Goal: Task Accomplishment & Management: Complete application form

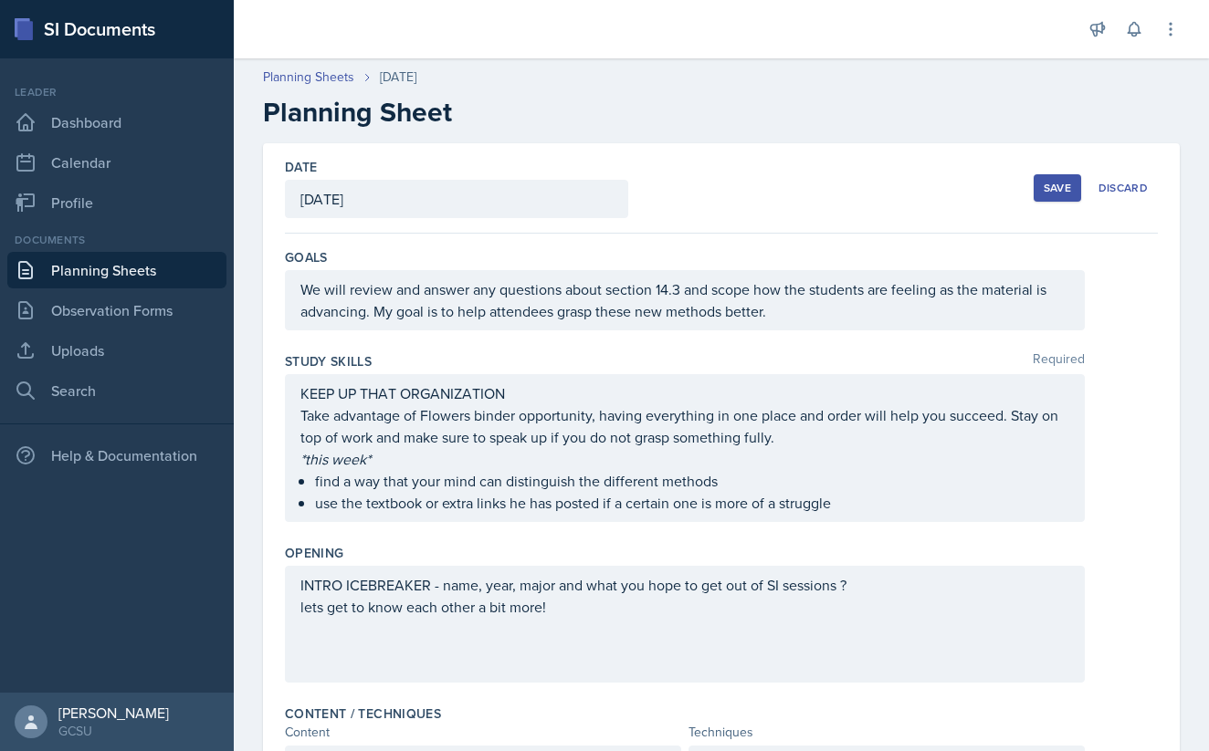
scroll to position [637, 0]
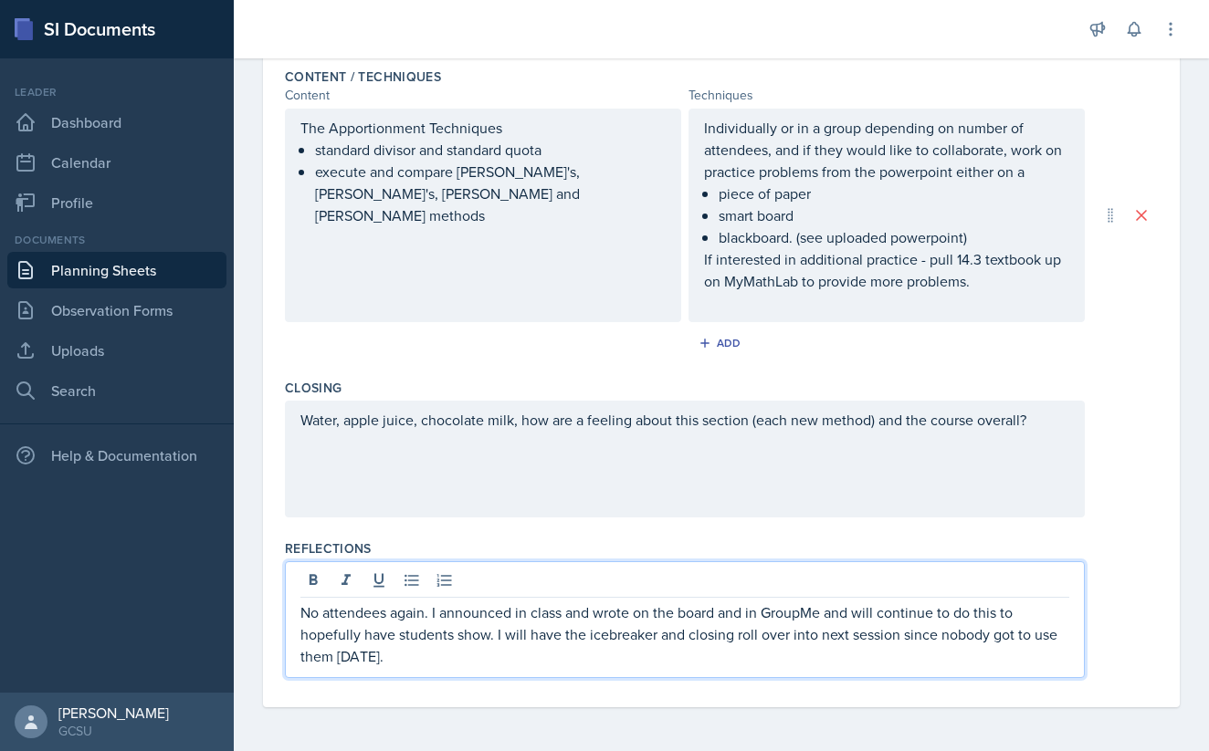
click at [412, 622] on p "No attendees again. I announced in class and wrote on the board and in GroupMe …" at bounding box center [684, 635] width 769 height 66
click at [412, 621] on p "No attendees again. I announced in class and wrote on the board and in GroupMe …" at bounding box center [684, 635] width 769 height 66
click at [724, 616] on p "No attendees . I announced in class and wrote on the board and in GroupMe and w…" at bounding box center [684, 635] width 769 height 66
click at [563, 623] on p "No attendees . I announced in class and wrote on the board GroupMe and will con…" at bounding box center [684, 624] width 769 height 44
click at [656, 614] on p "No attendees . I announced in class, wrote on the board GroupMe and will contin…" at bounding box center [684, 624] width 769 height 44
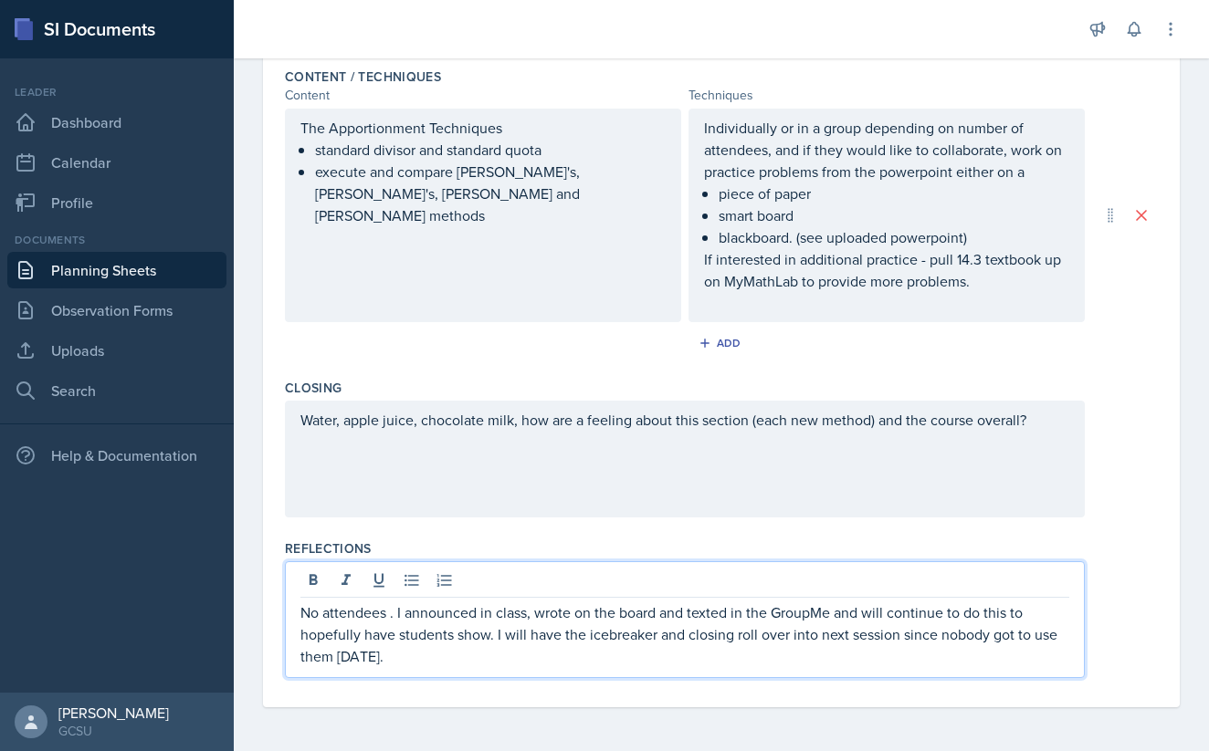
click at [863, 614] on p "No attendees . I announced in class, wrote on the board and texted in the Group…" at bounding box center [684, 635] width 769 height 66
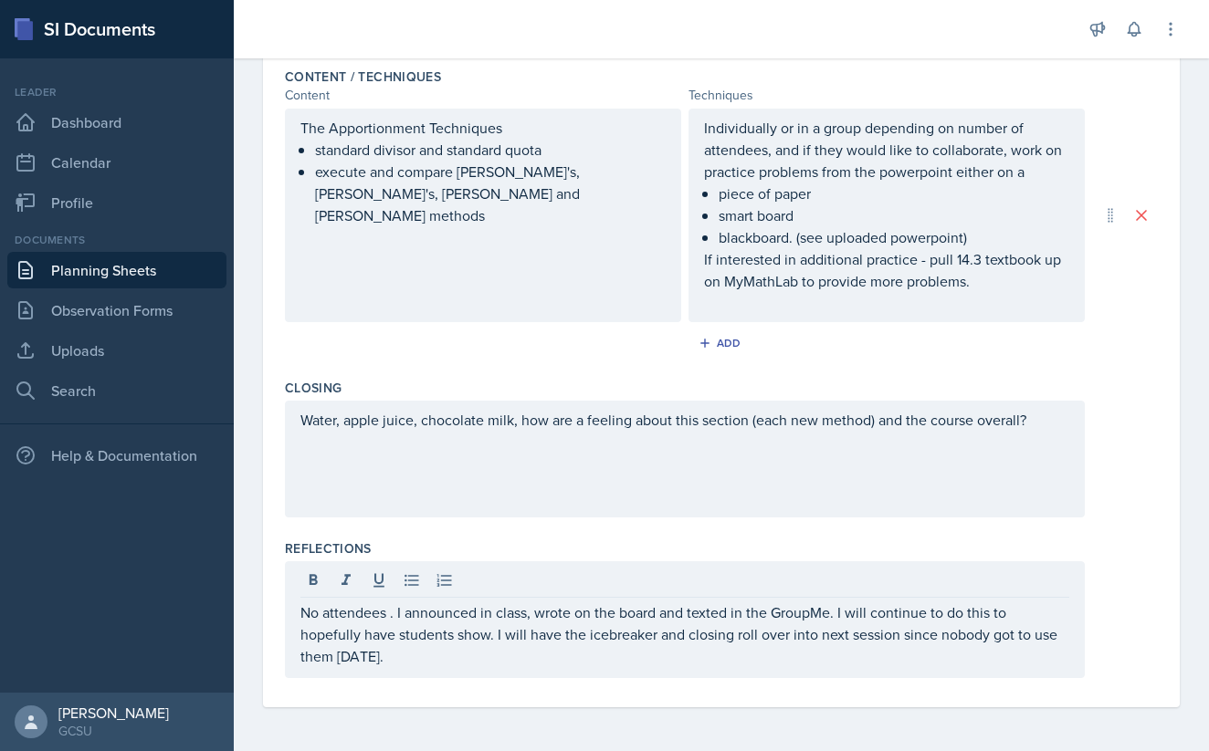
click at [539, 687] on div "Reflections No attendees . I announced in class, wrote on the board and texted …" at bounding box center [721, 612] width 873 height 161
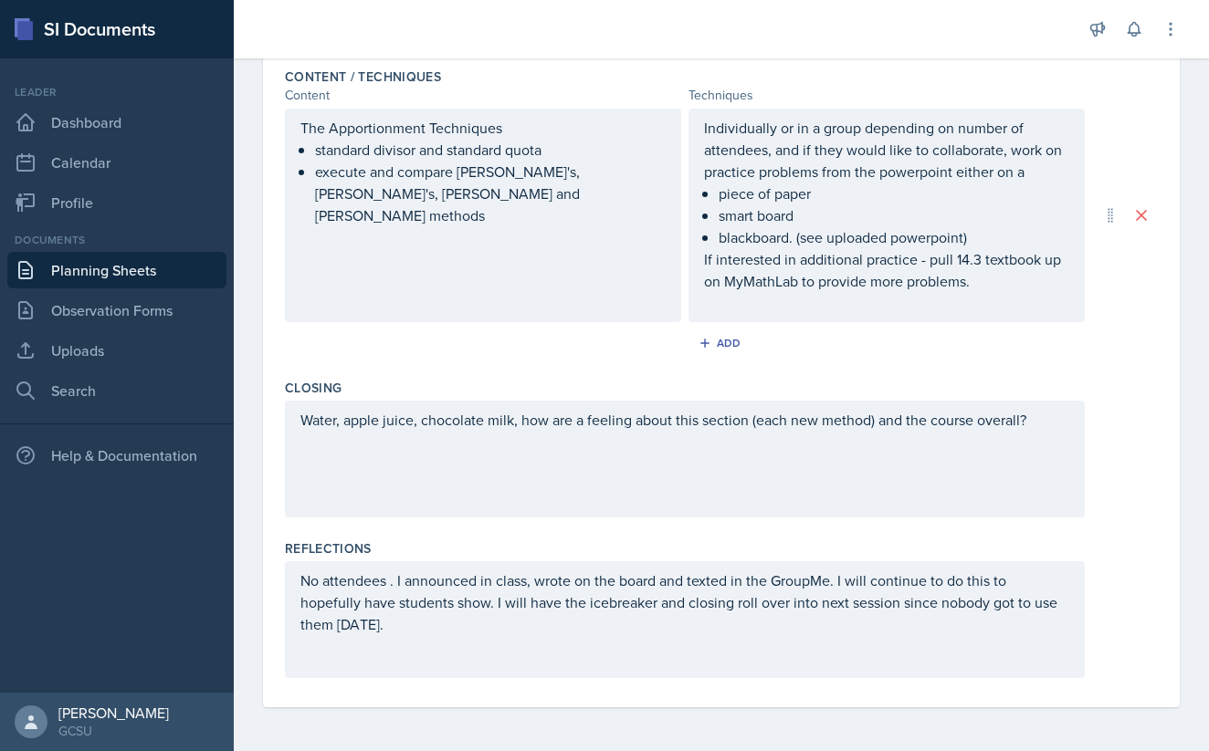
click at [549, 635] on div "No attendees . I announced in class, wrote on the board and texted in the Group…" at bounding box center [685, 619] width 800 height 117
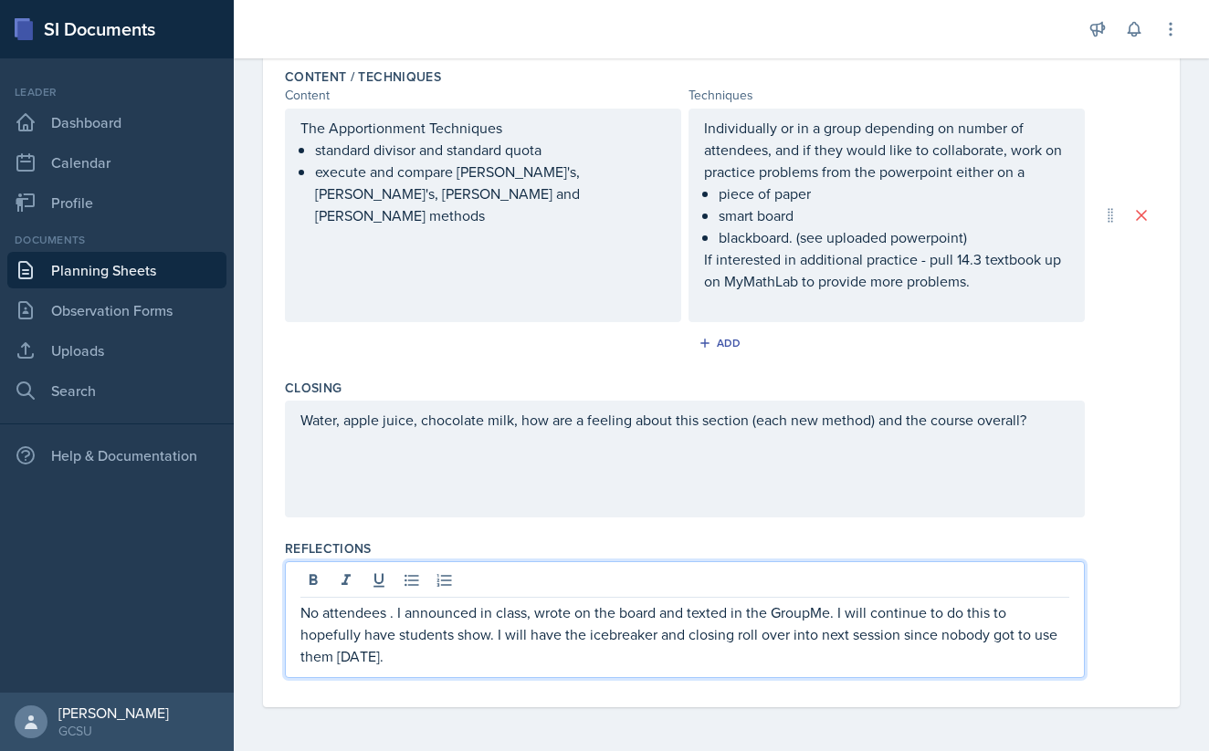
click at [504, 660] on p "No attendees . I announced in class, wrote on the board and texted in the Group…" at bounding box center [684, 635] width 769 height 66
click at [538, 640] on p "No attendees . I announced in class, wrote on the board and texted in the Group…" at bounding box center [684, 635] width 769 height 66
drag, startPoint x: 653, startPoint y: 638, endPoint x: 578, endPoint y: 642, distance: 74.9
click at [578, 642] on p "No attendees . I announced in class, wrote on the board and texted in the Group…" at bounding box center [684, 635] width 769 height 66
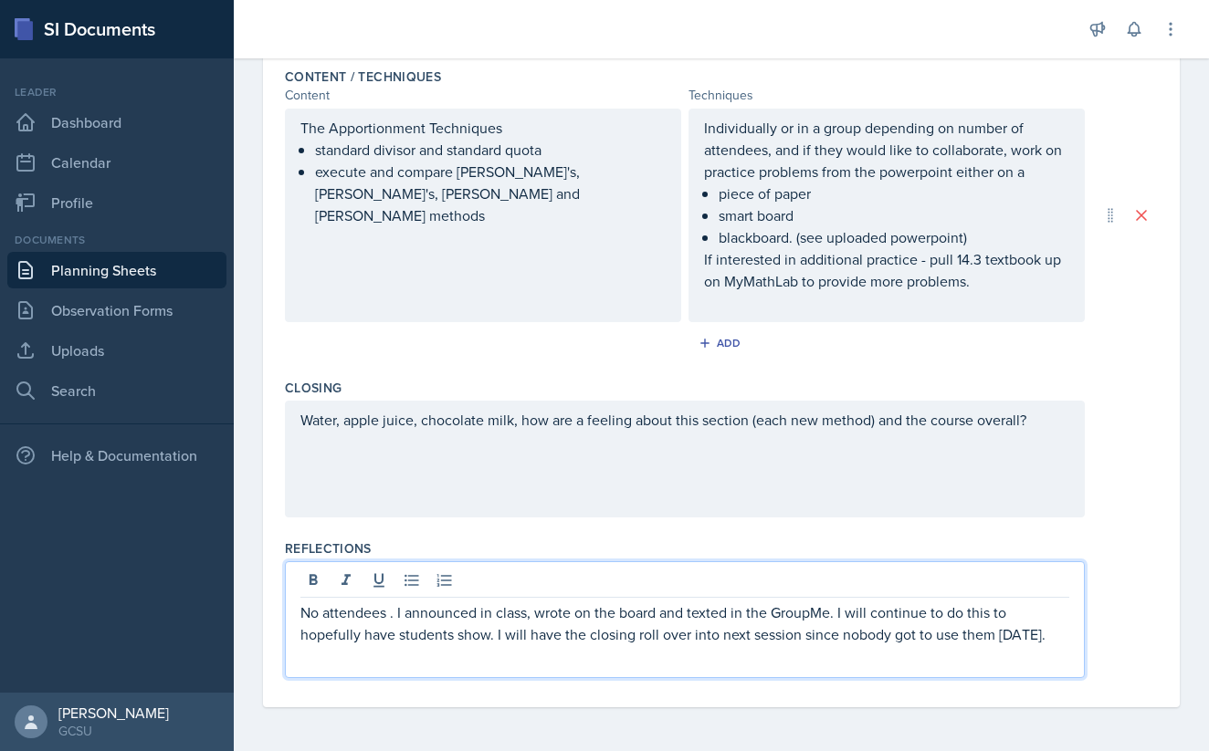
click at [968, 642] on p "No attendees . I announced in class, wrote on the board and texted in the Group…" at bounding box center [684, 624] width 769 height 44
click at [1020, 516] on div "Water, apple juice, chocolate milk, how are a feeling about this section (each …" at bounding box center [685, 459] width 800 height 117
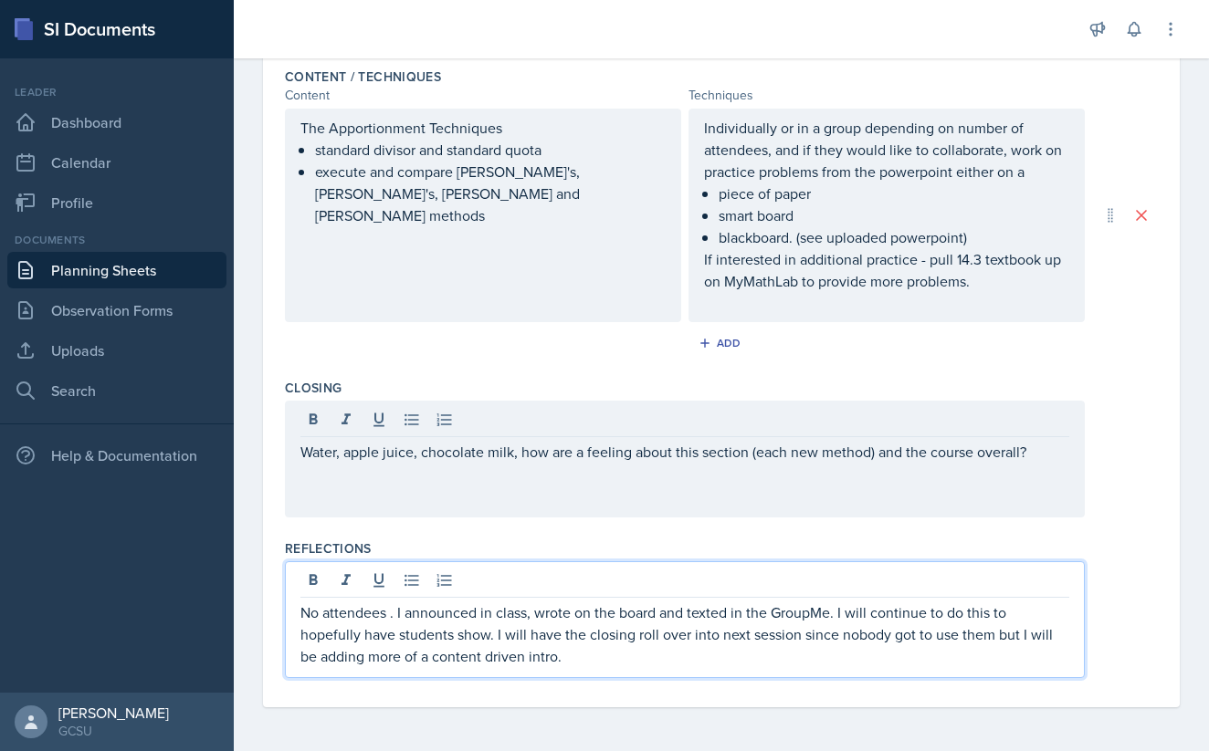
click at [914, 577] on div "No attendees . I announced in class, wrote on the board and texted in the Group…" at bounding box center [685, 619] width 800 height 117
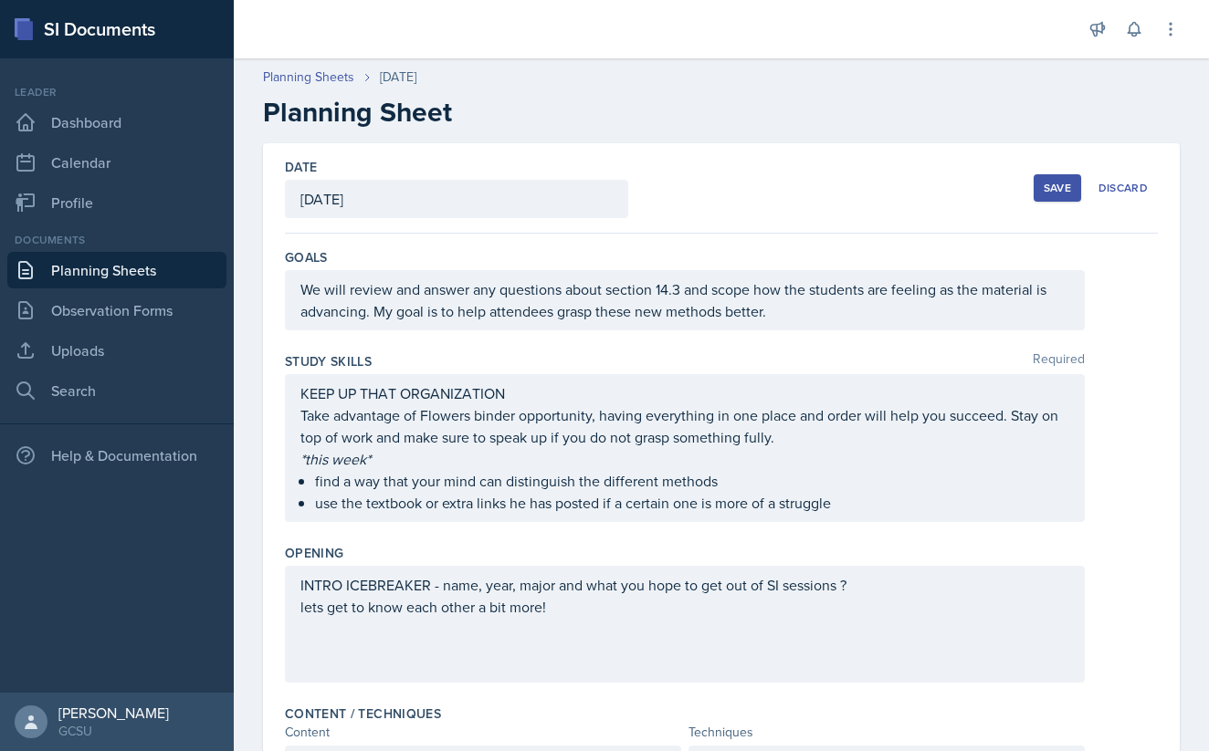
click at [1044, 182] on div "Save" at bounding box center [1056, 188] width 27 height 15
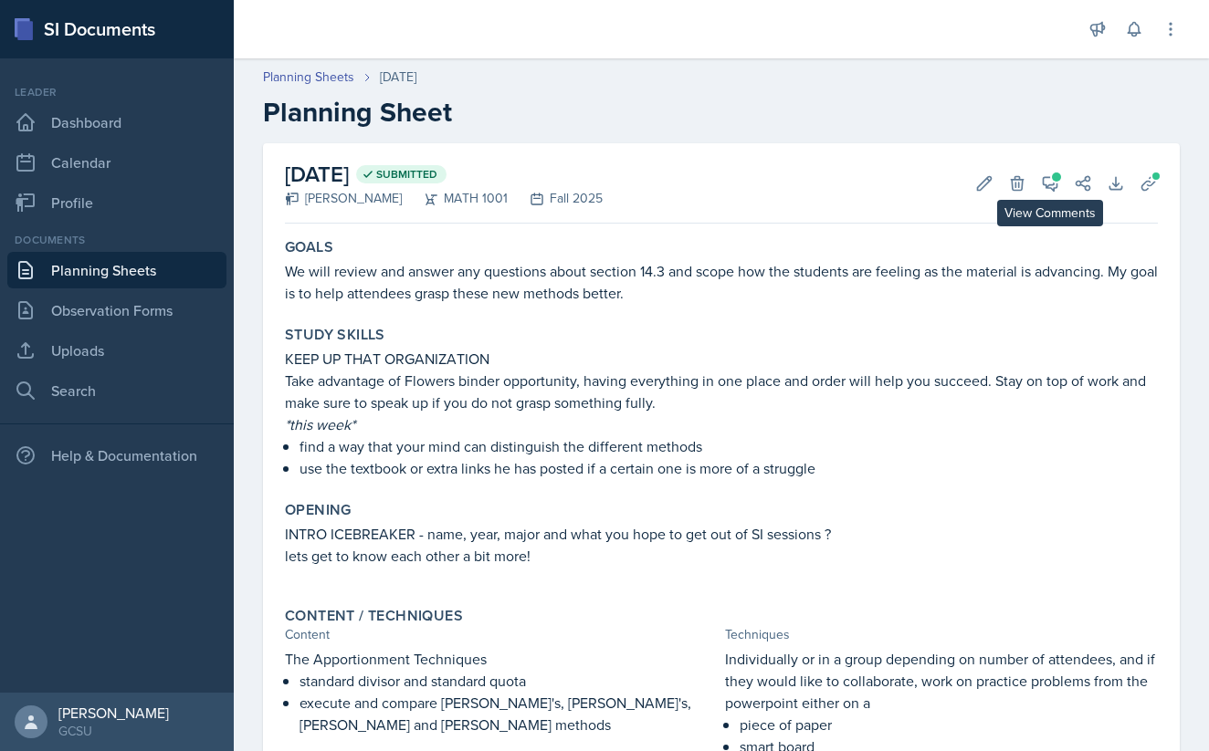
click at [1058, 177] on span at bounding box center [1056, 177] width 9 height 9
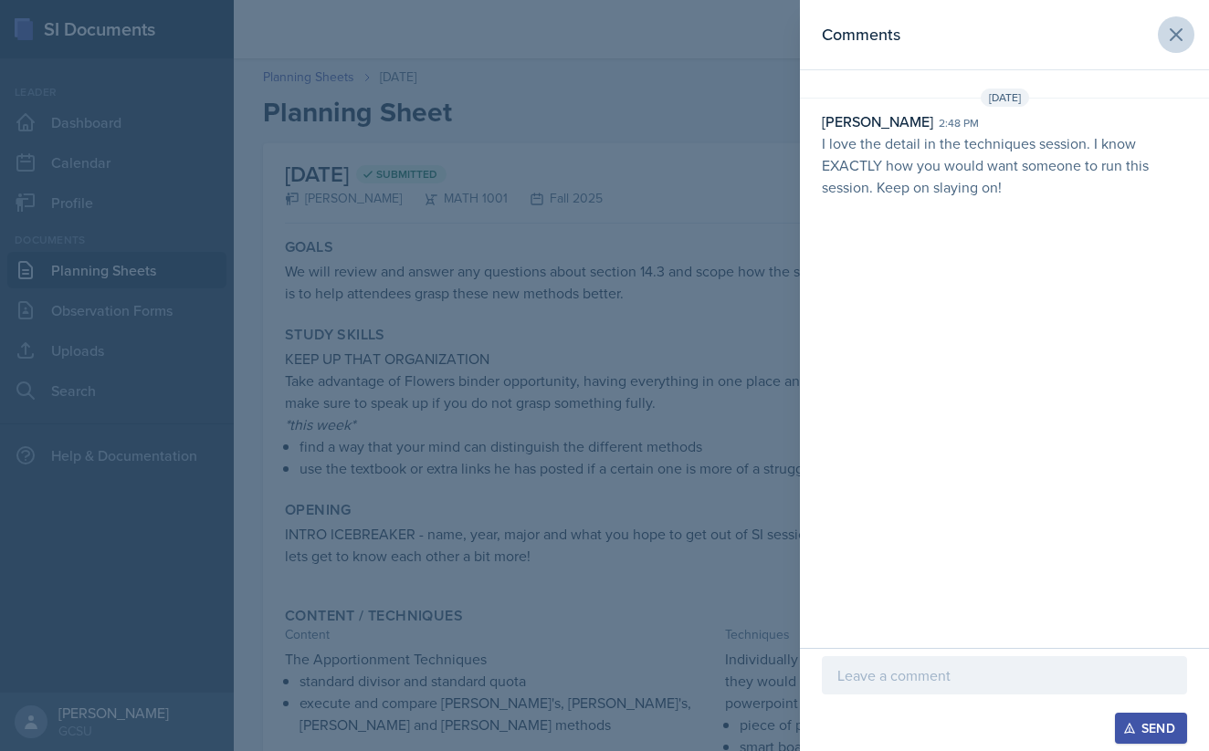
click at [1164, 39] on button at bounding box center [1175, 34] width 37 height 37
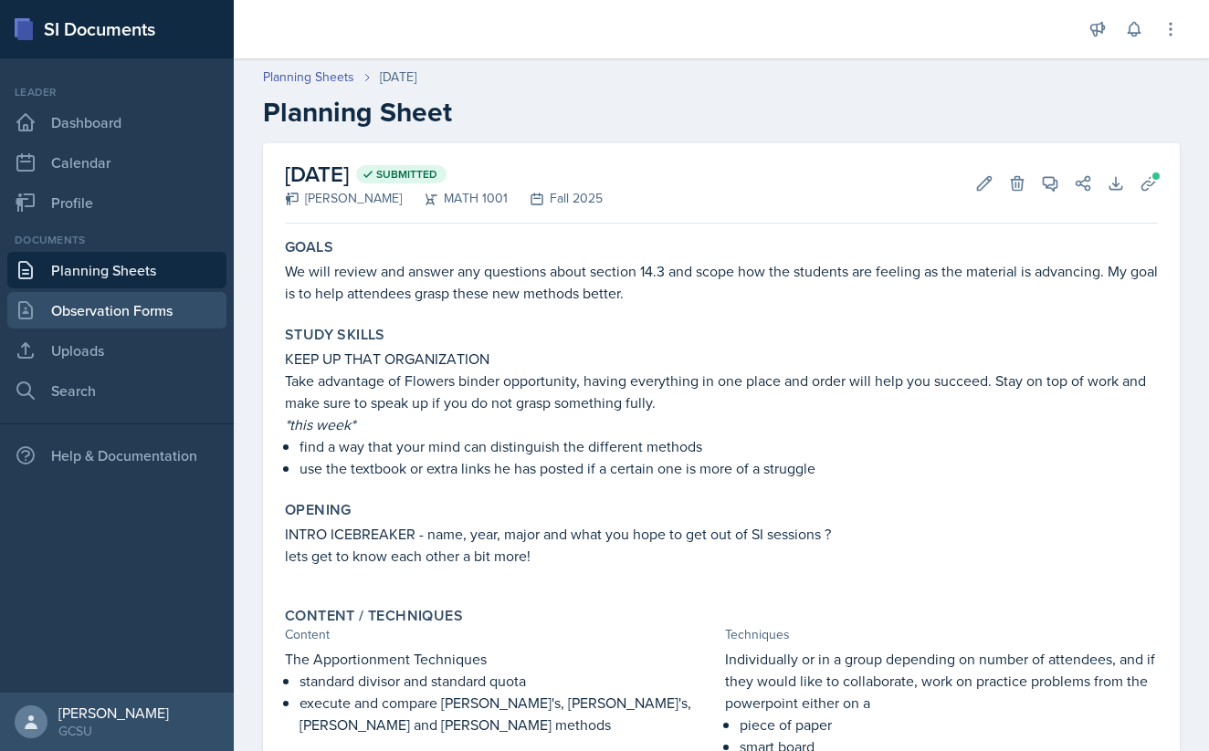
click at [152, 313] on link "Observation Forms" at bounding box center [116, 310] width 219 height 37
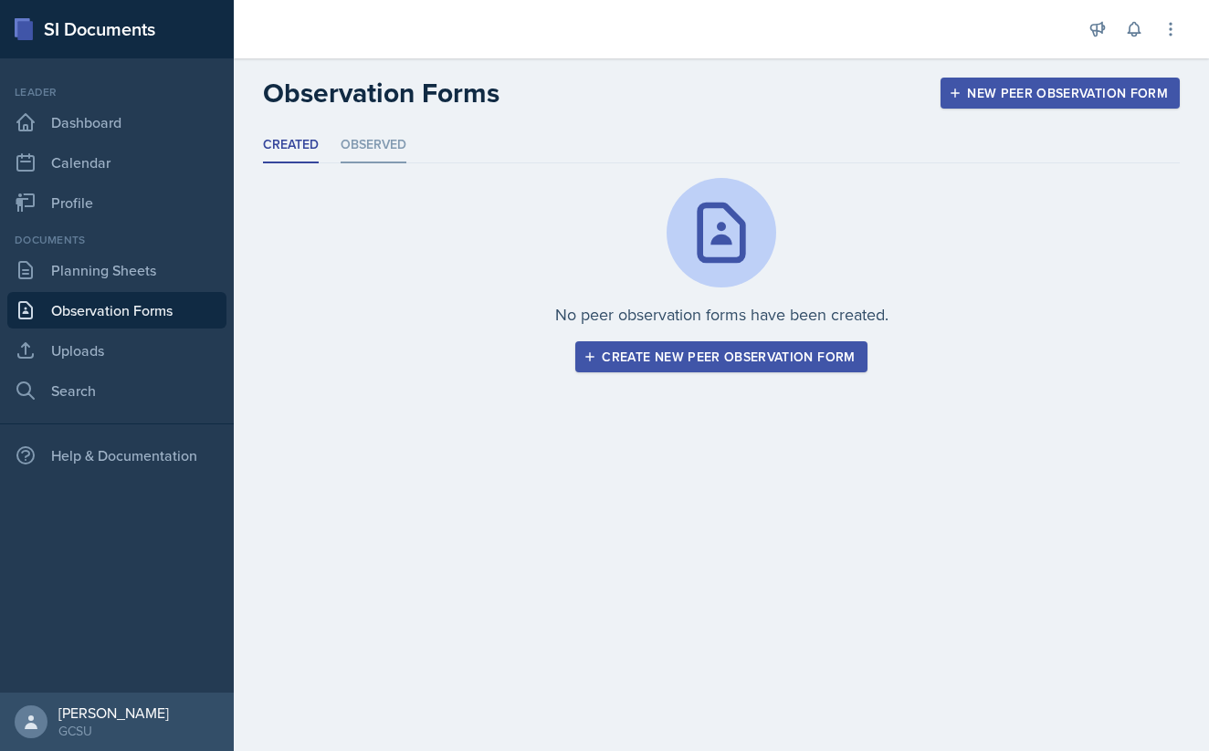
click at [382, 145] on li "Observed" at bounding box center [373, 146] width 66 height 36
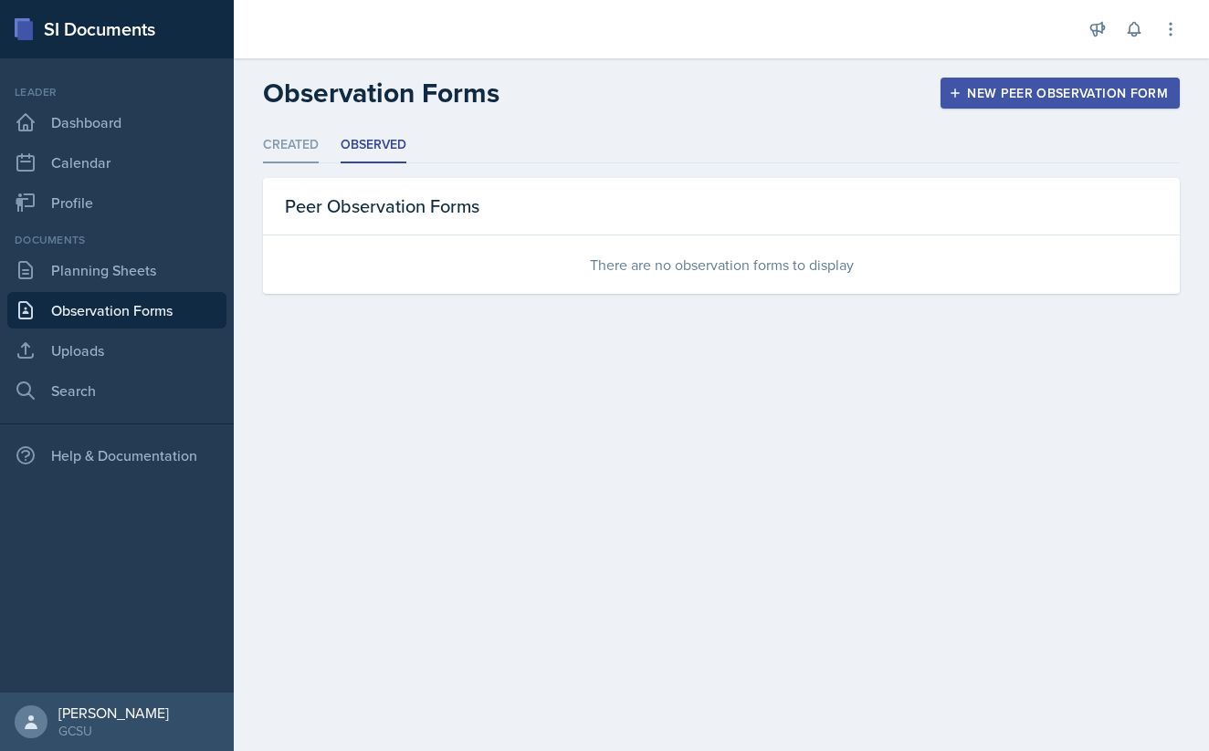
click at [299, 143] on li "Created" at bounding box center [291, 146] width 56 height 36
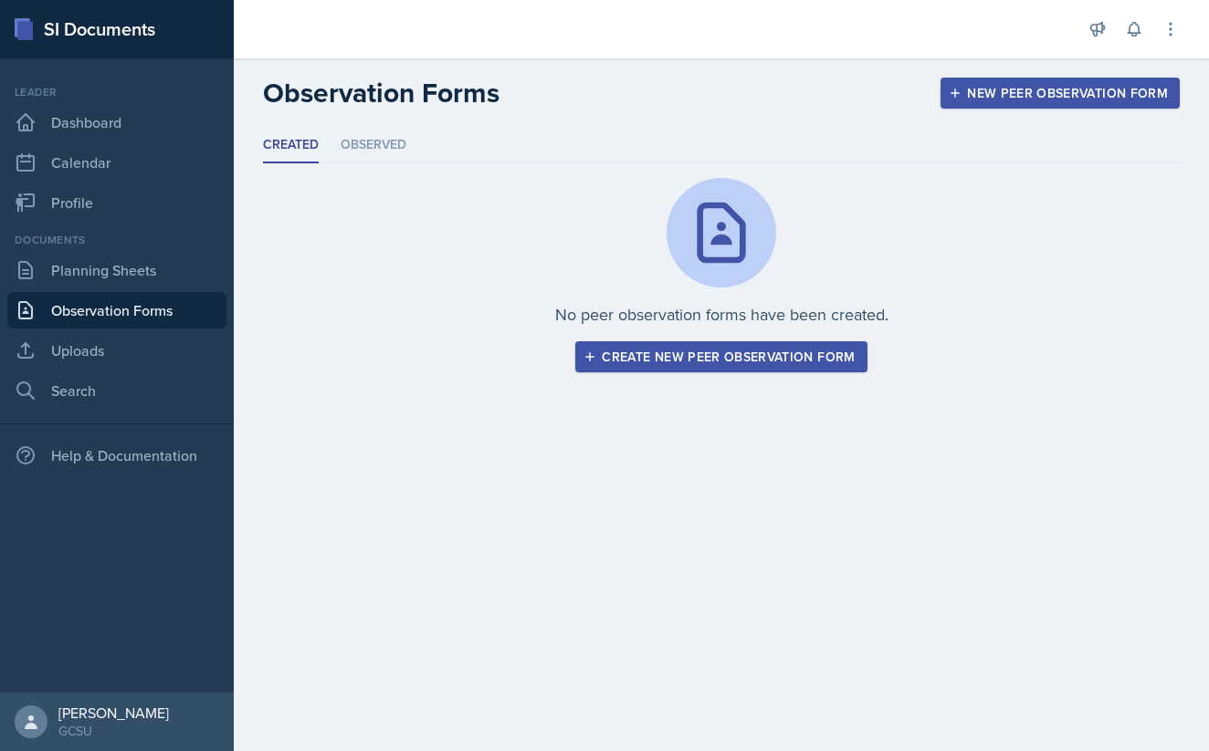
click at [774, 359] on div "Create new peer observation form" at bounding box center [720, 357] width 267 height 15
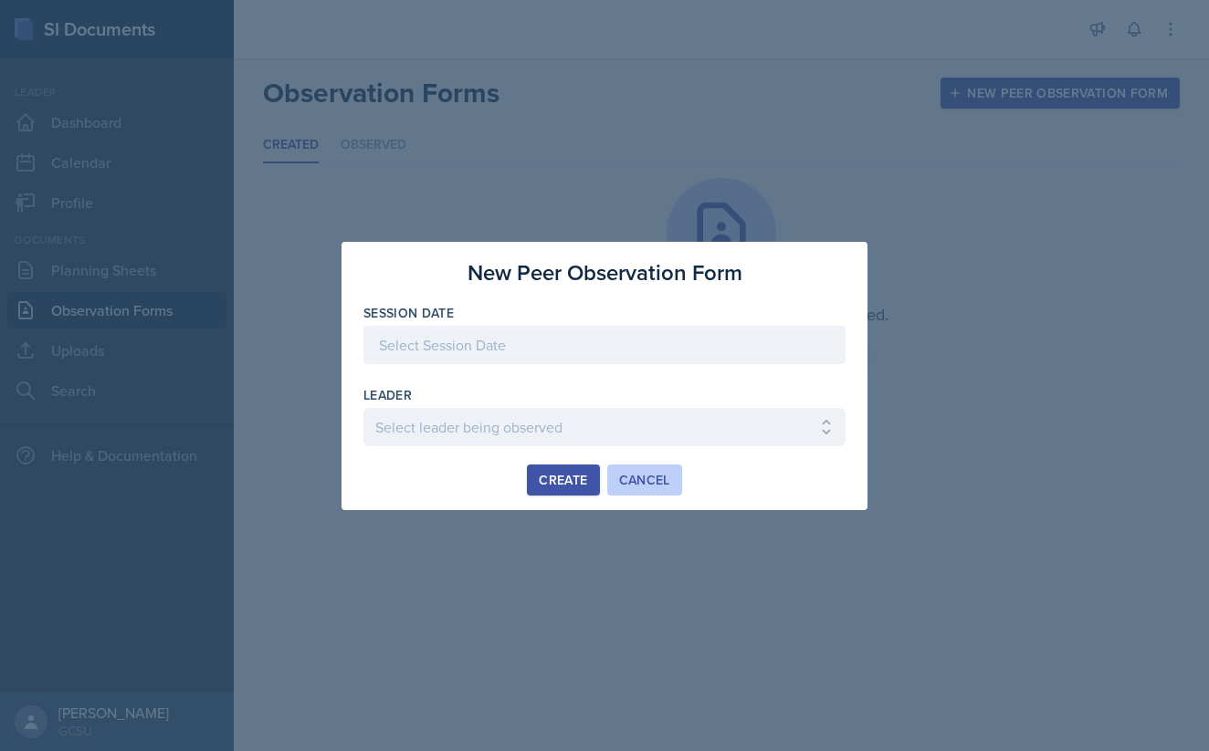
click at [659, 477] on div "Cancel" at bounding box center [644, 480] width 51 height 15
